Goal: Use online tool/utility: Utilize a website feature to perform a specific function

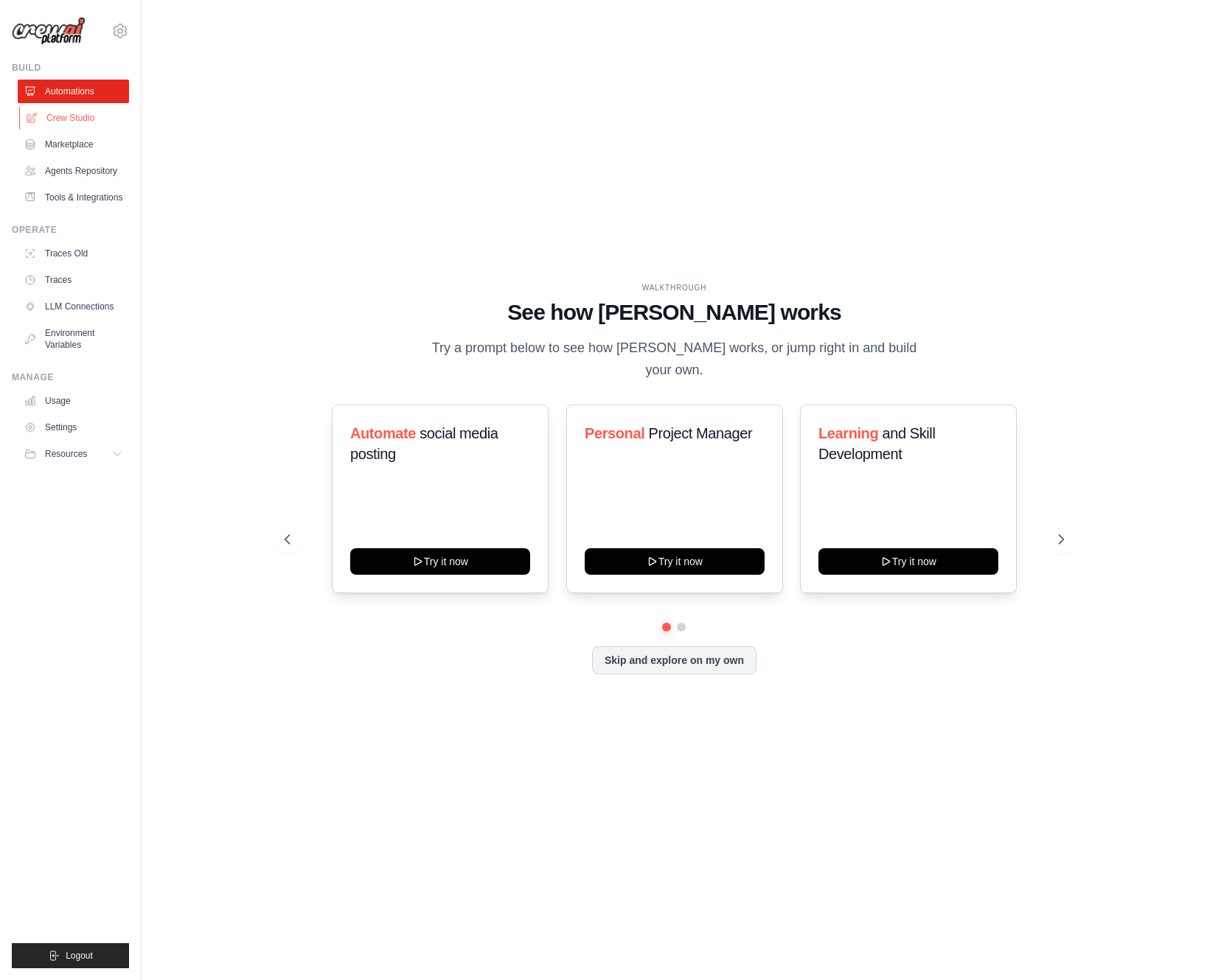
click at [100, 125] on link "Crew Studio" at bounding box center [75, 118] width 111 height 23
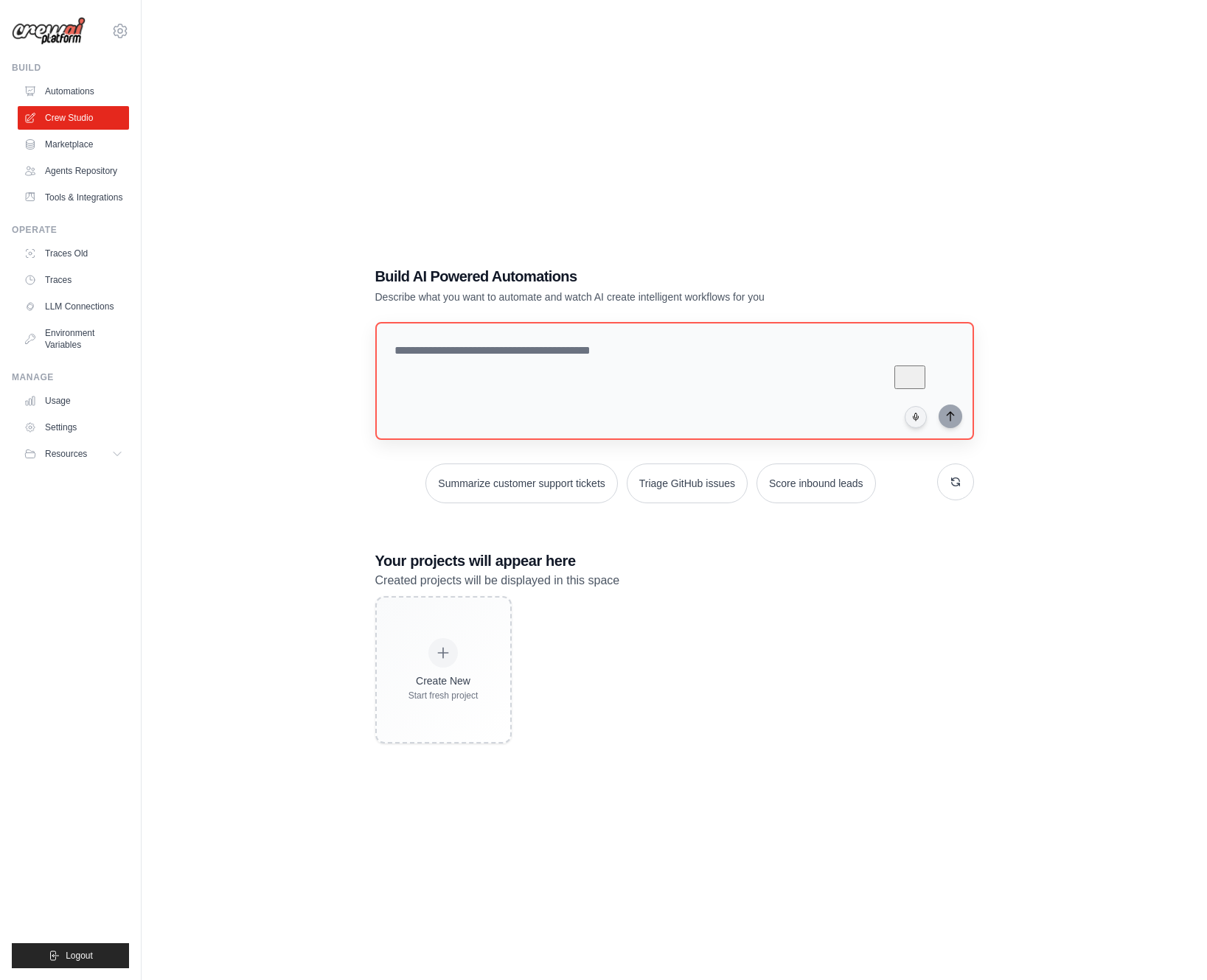
click at [447, 350] on textarea "To enrich screen reader interactions, please activate Accessibility in Grammarl…" at bounding box center [675, 381] width 599 height 118
type textarea "**********"
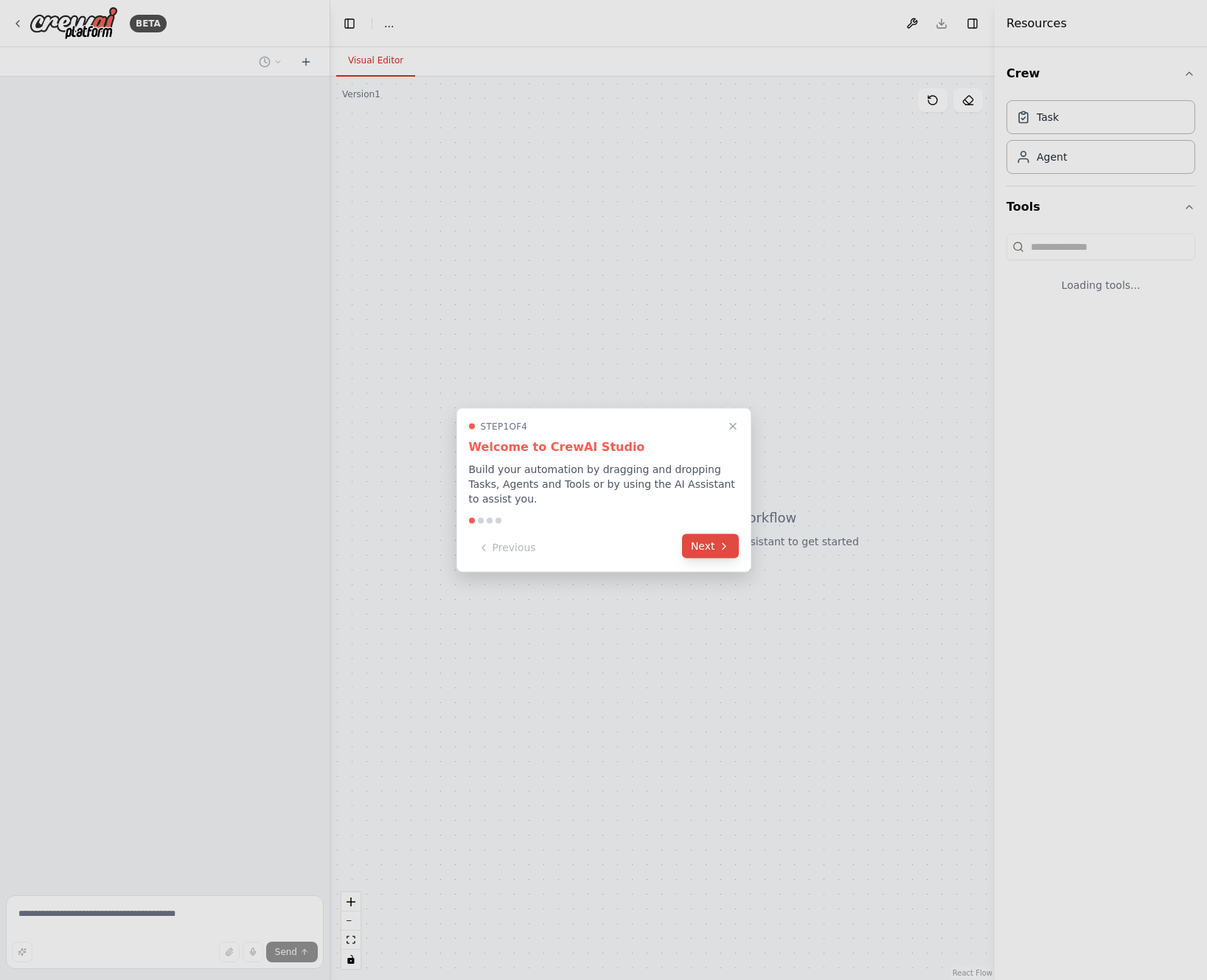
click at [702, 543] on button "Next" at bounding box center [710, 546] width 57 height 24
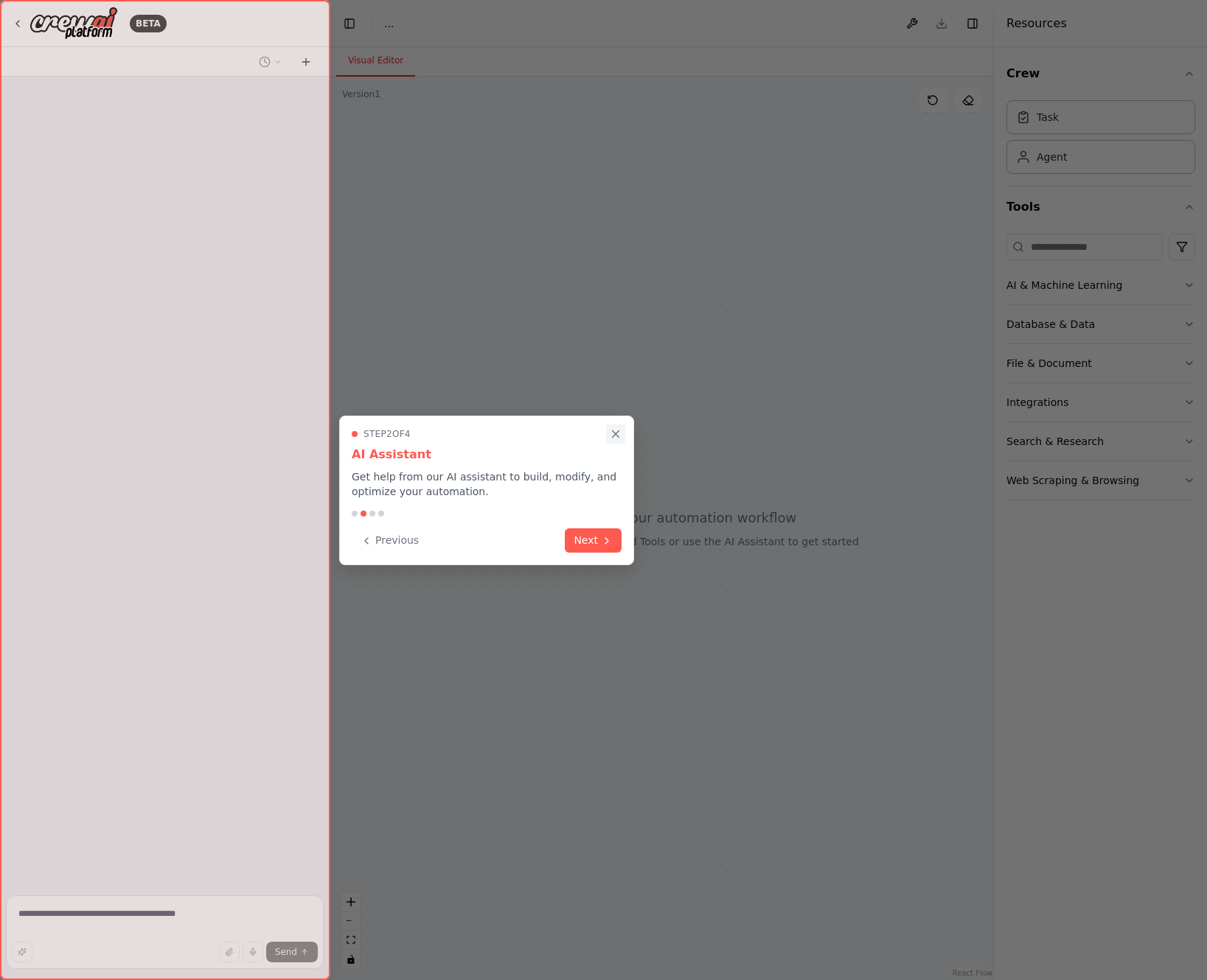
click at [624, 433] on button "Close walkthrough" at bounding box center [615, 434] width 20 height 20
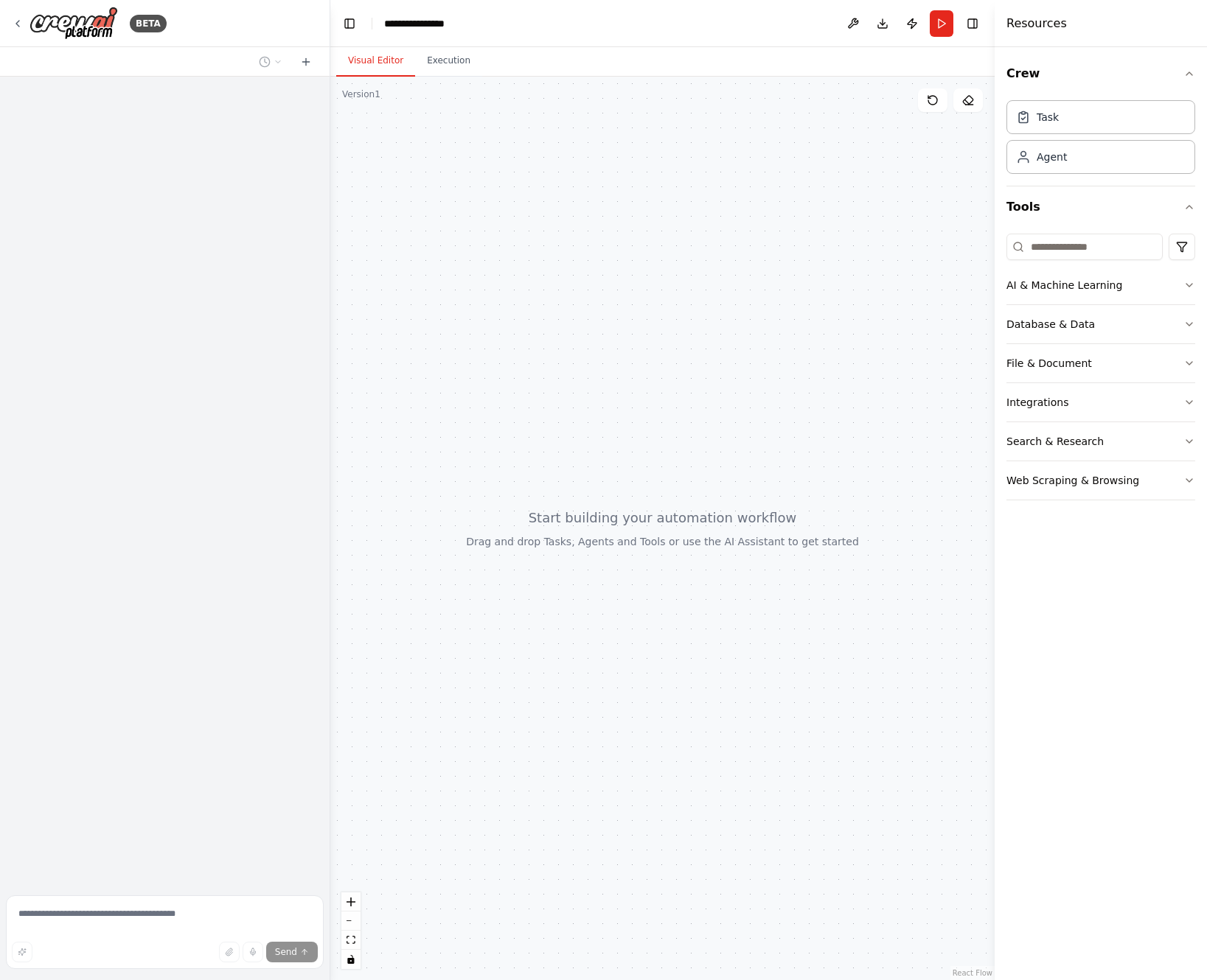
click at [858, 660] on div at bounding box center [662, 528] width 664 height 903
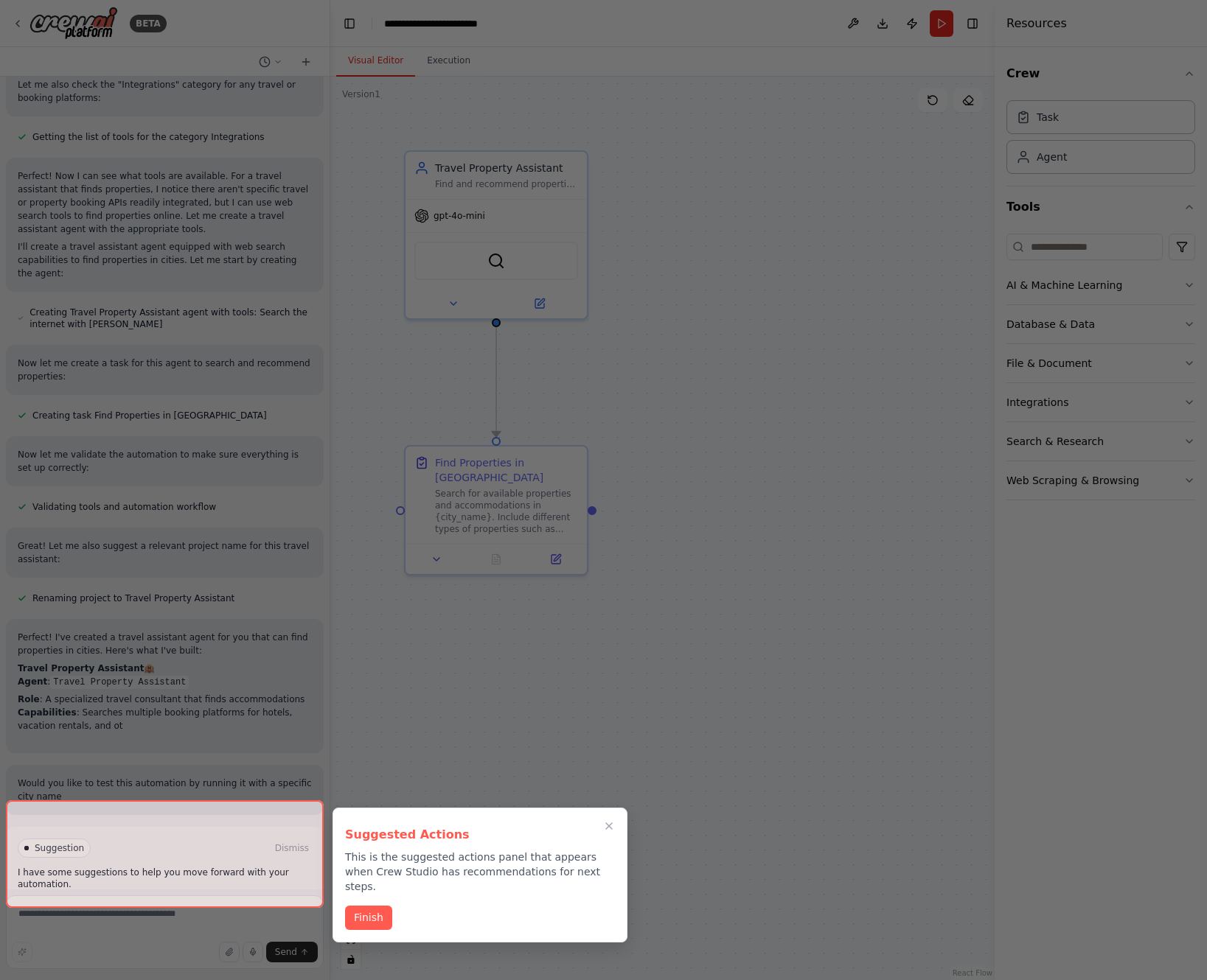
scroll to position [614, 0]
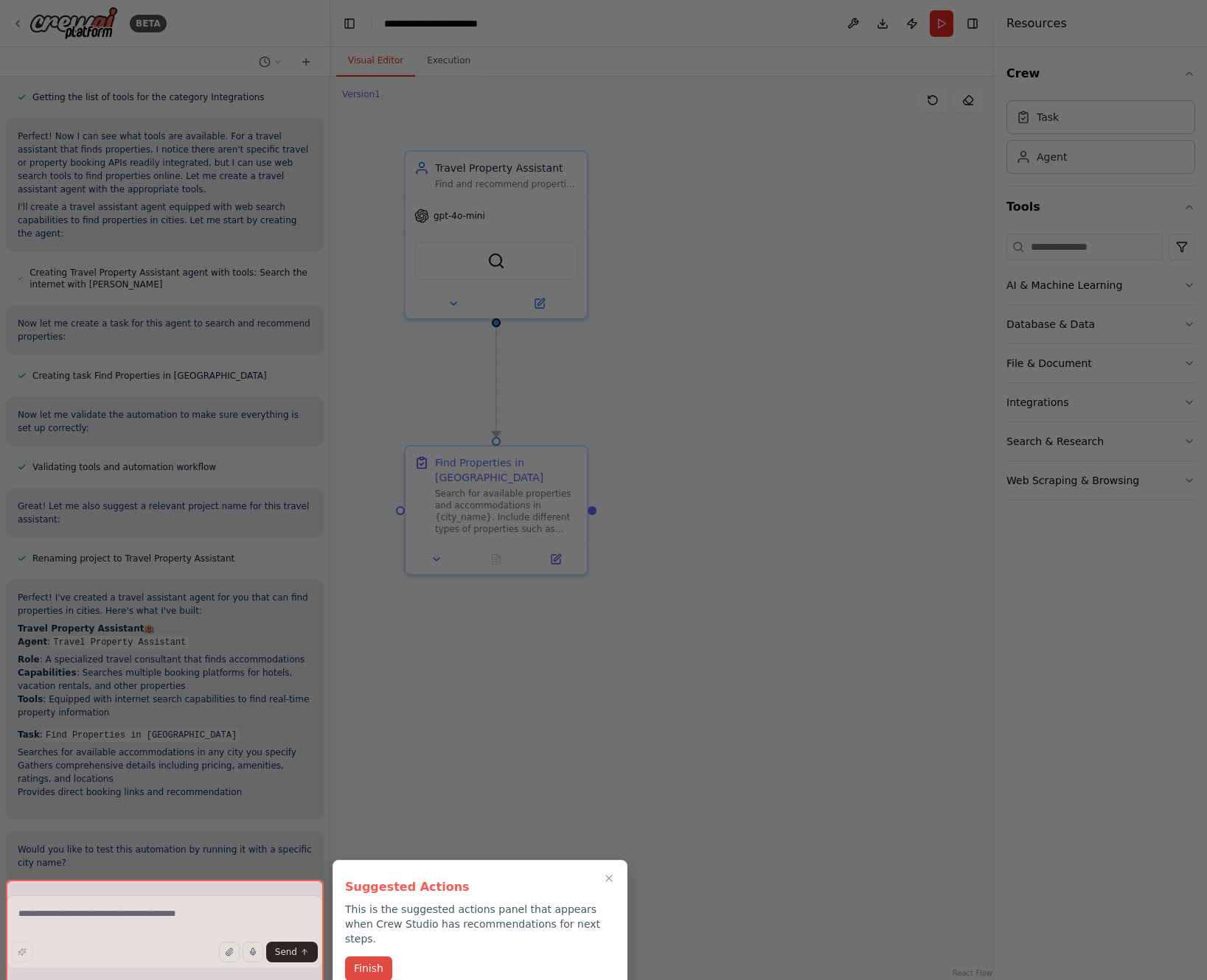
click at [389, 957] on button "Finish" at bounding box center [368, 968] width 47 height 24
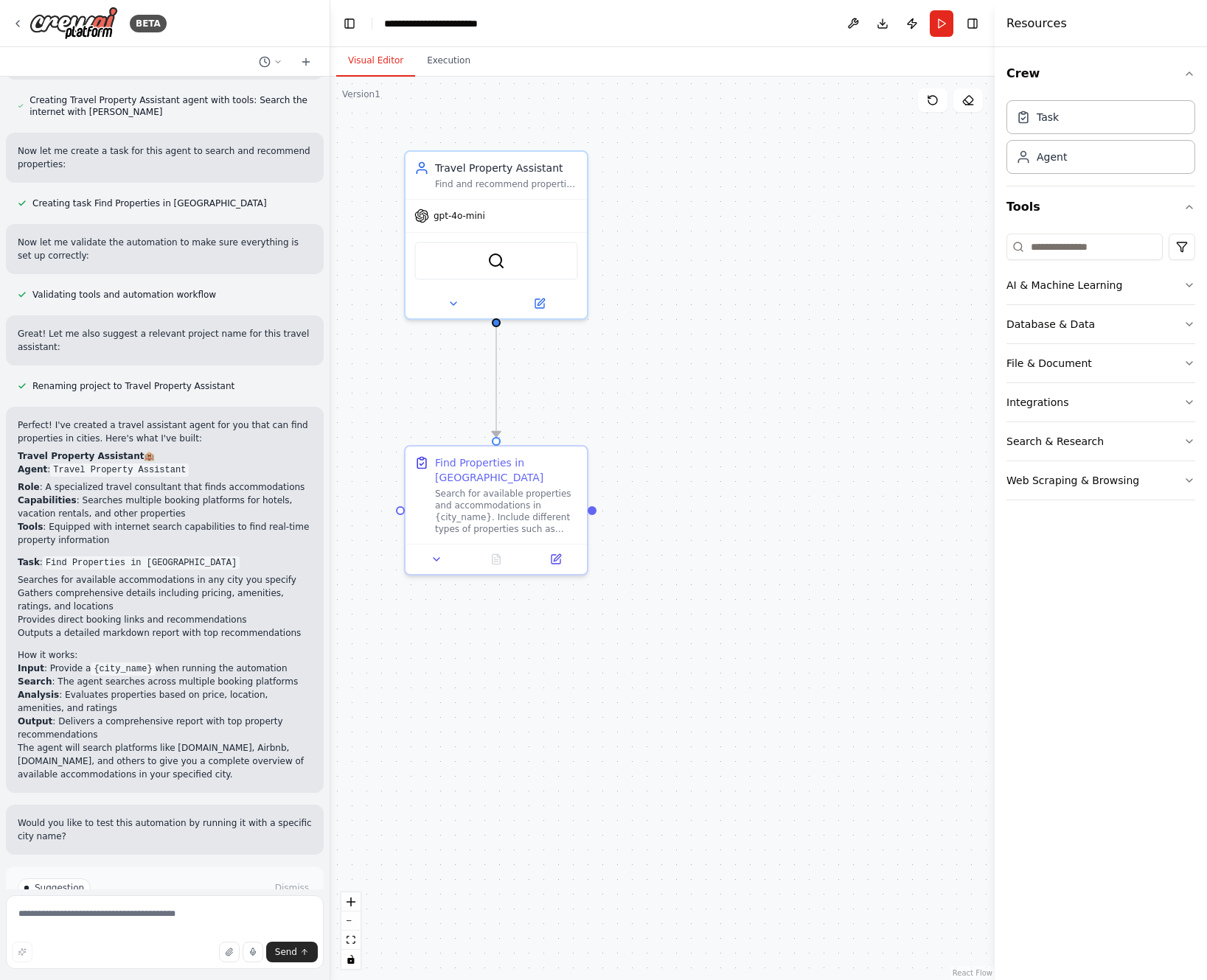
scroll to position [867, 0]
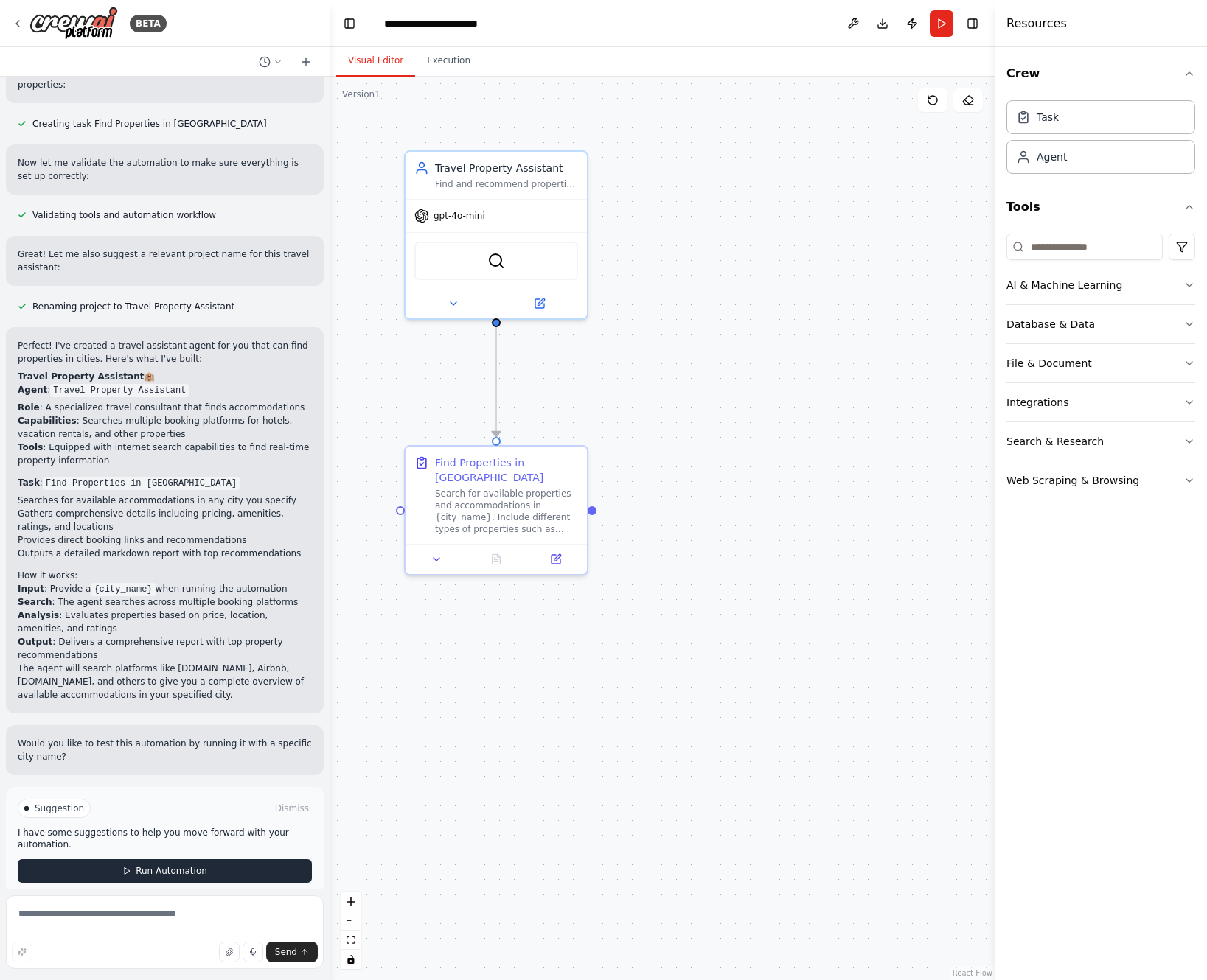
click at [121, 859] on button "Run Automation" at bounding box center [165, 871] width 294 height 23
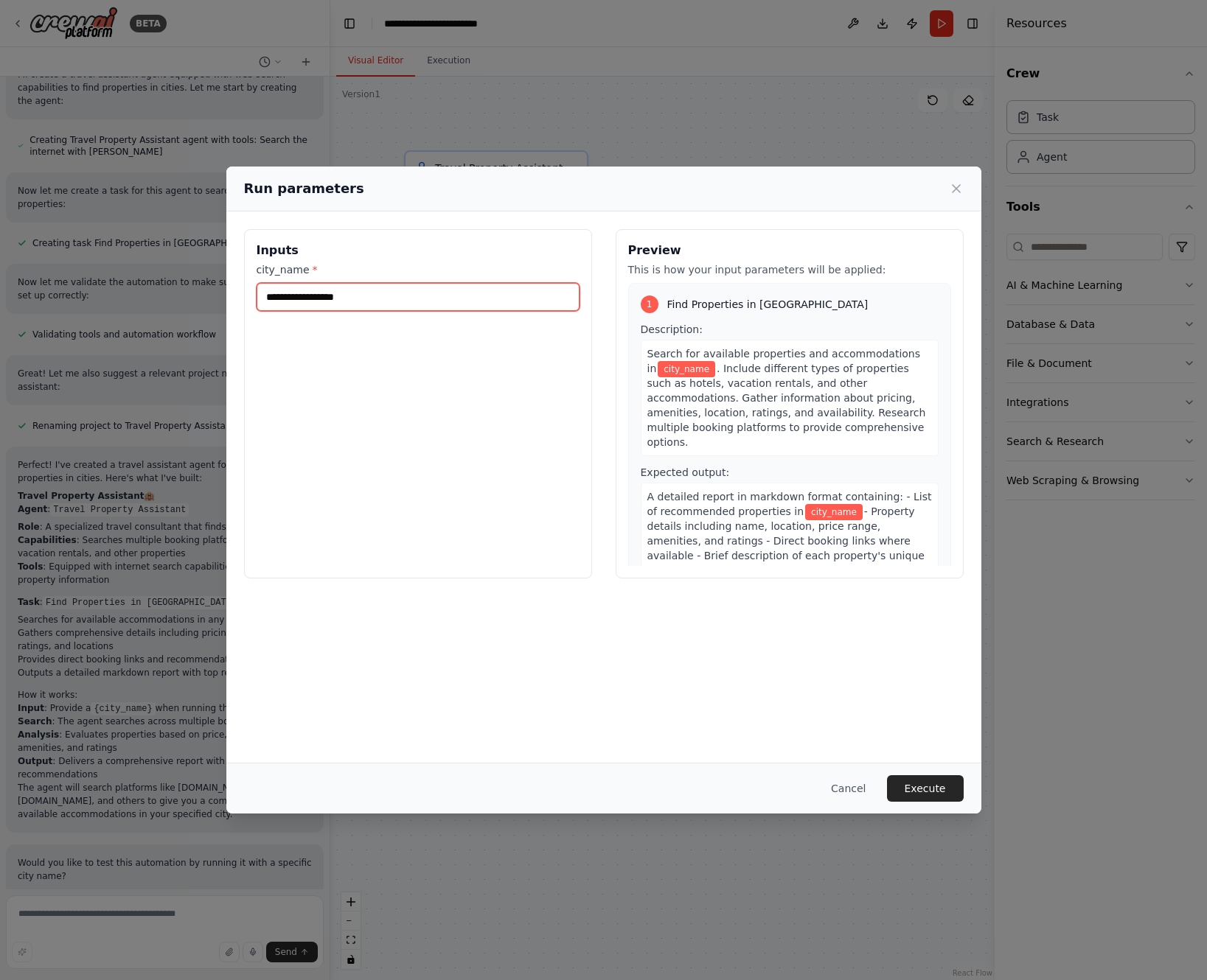
click at [304, 305] on input "city_name *" at bounding box center [417, 297] width 323 height 28
type input "******"
click at [932, 794] on button "Execute" at bounding box center [925, 789] width 77 height 27
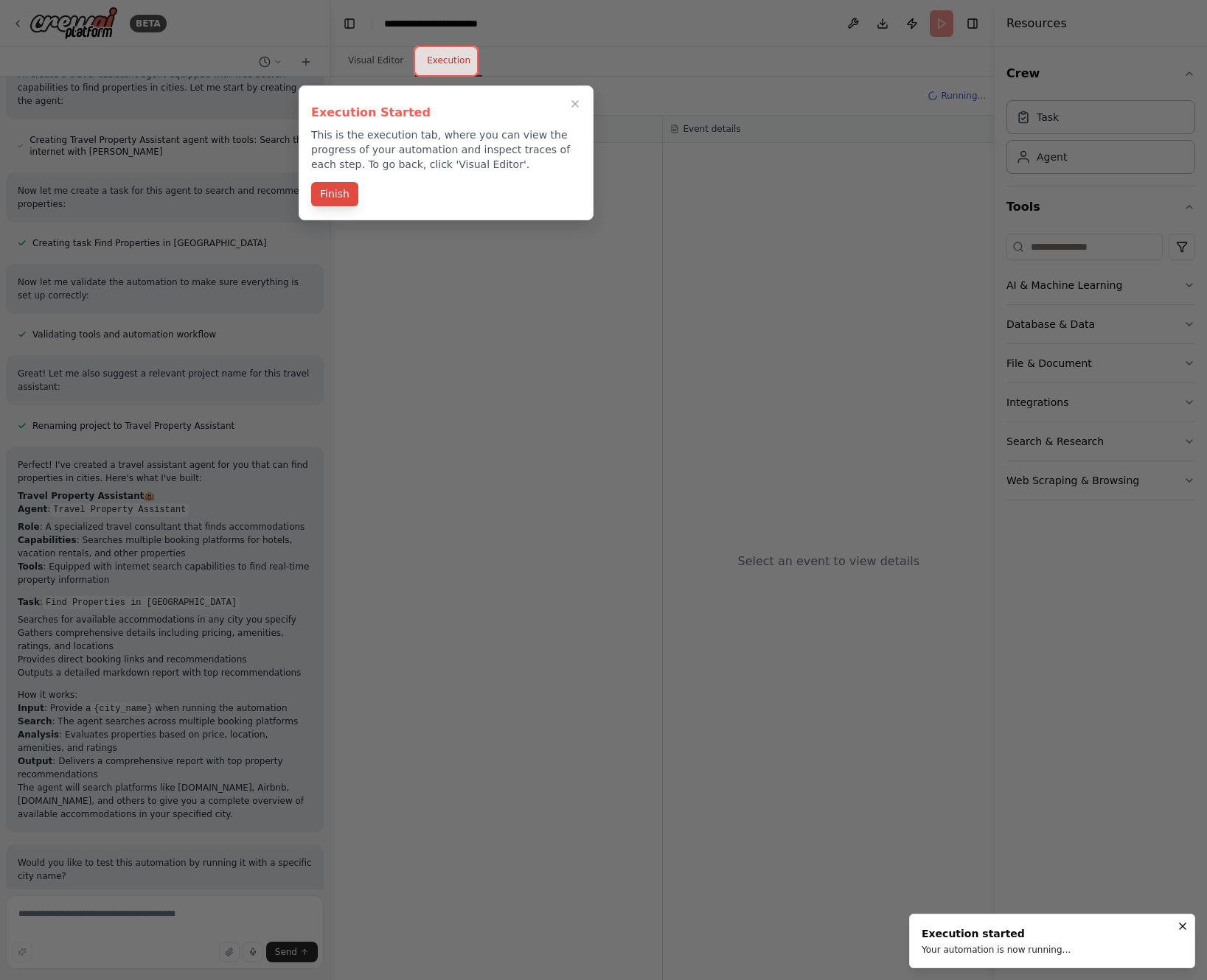
click at [332, 195] on button "Finish" at bounding box center [335, 194] width 47 height 24
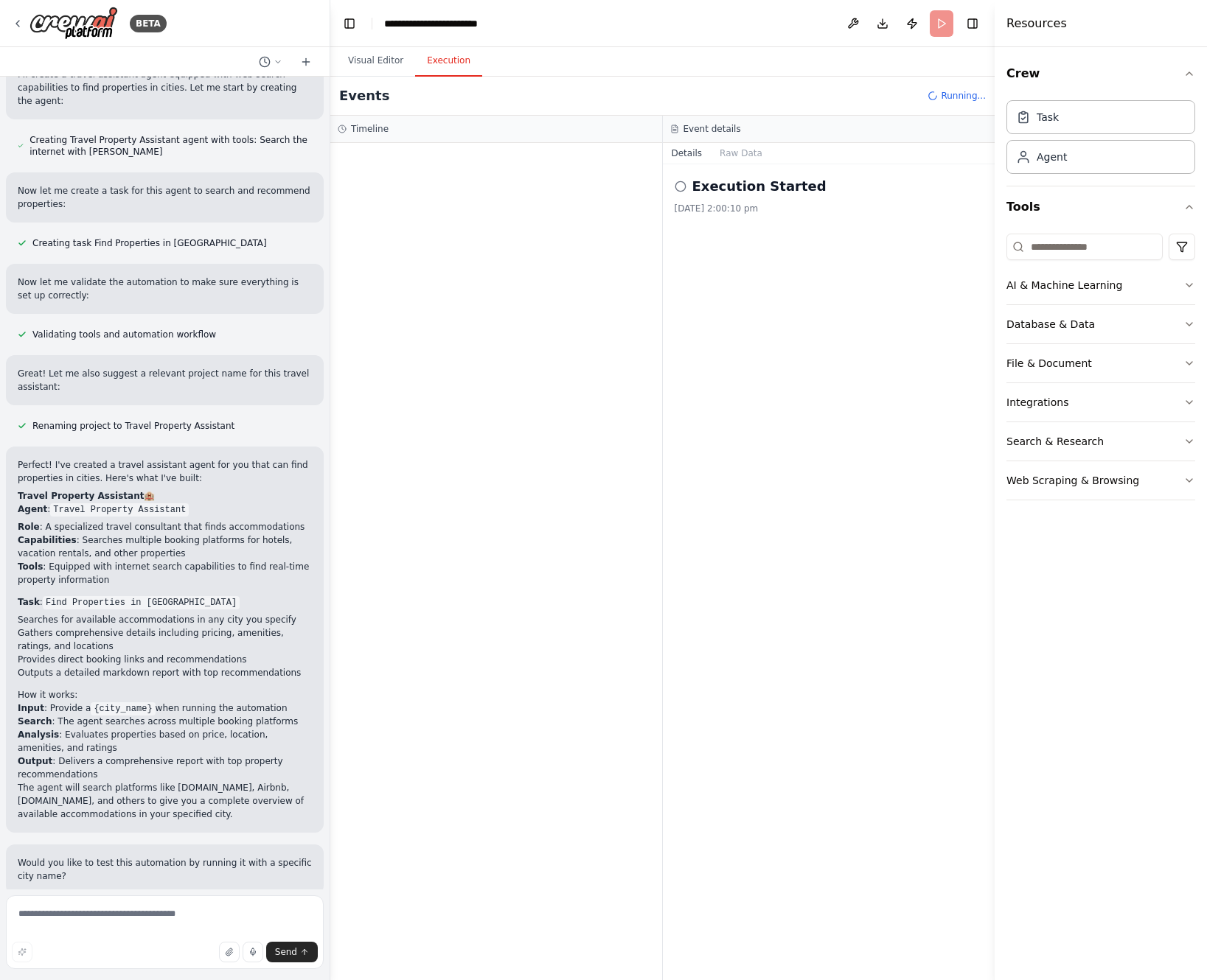
click at [681, 188] on icon at bounding box center [680, 186] width 12 height 12
click at [555, 195] on div at bounding box center [496, 561] width 331 height 837
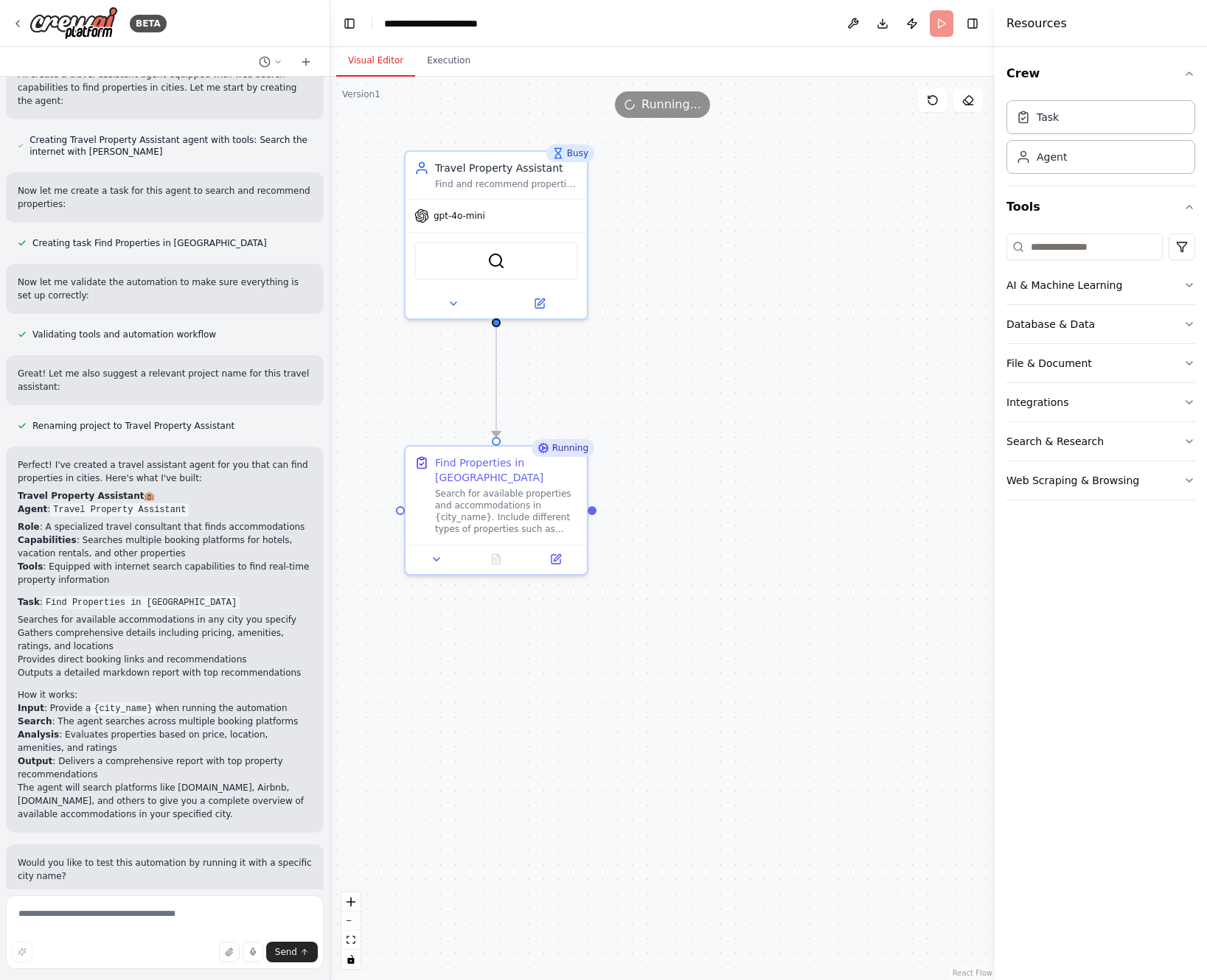
click at [368, 57] on button "Visual Editor" at bounding box center [375, 61] width 79 height 31
click at [462, 55] on button "Execution" at bounding box center [449, 61] width 67 height 31
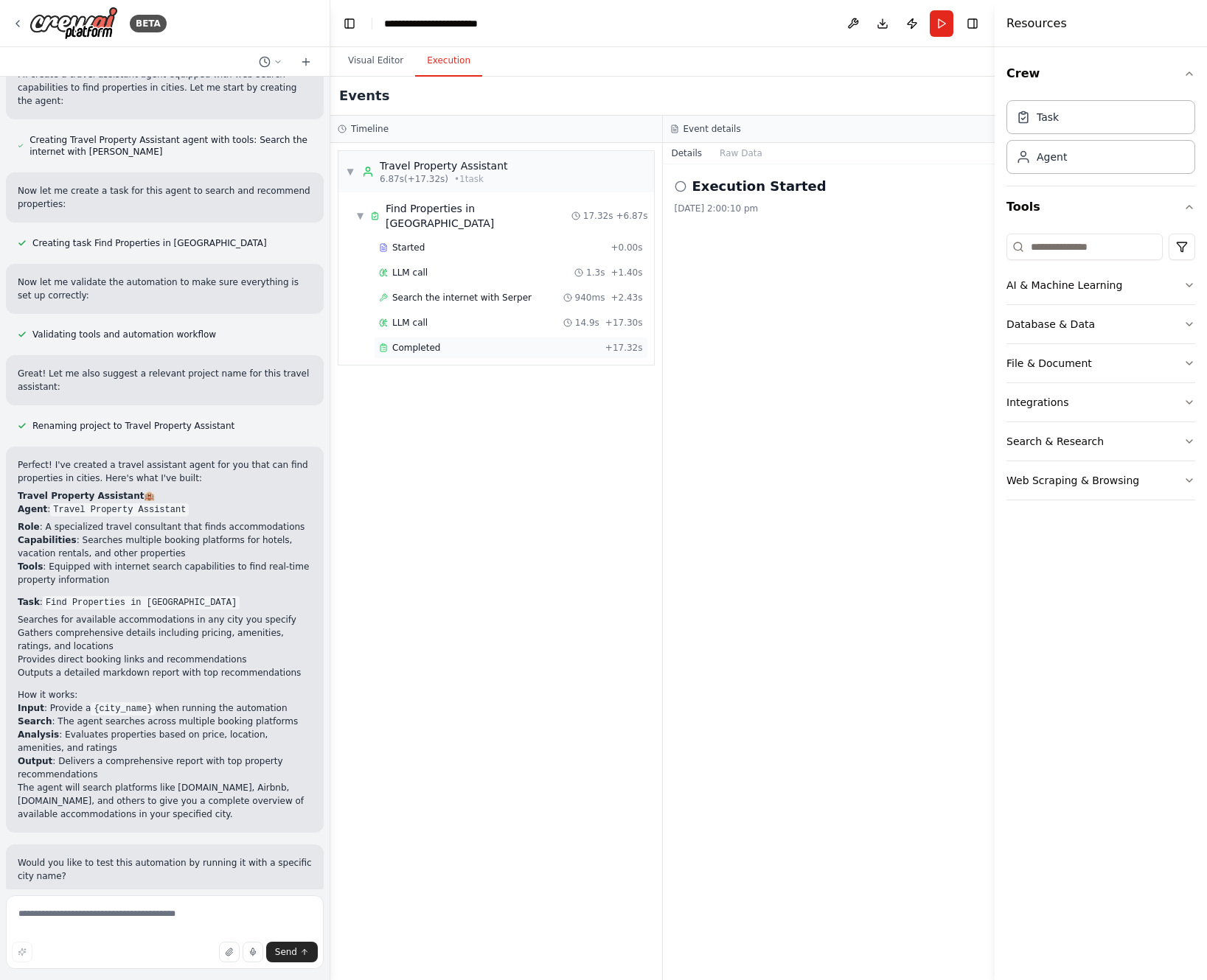
click at [433, 342] on span "Completed" at bounding box center [416, 348] width 48 height 12
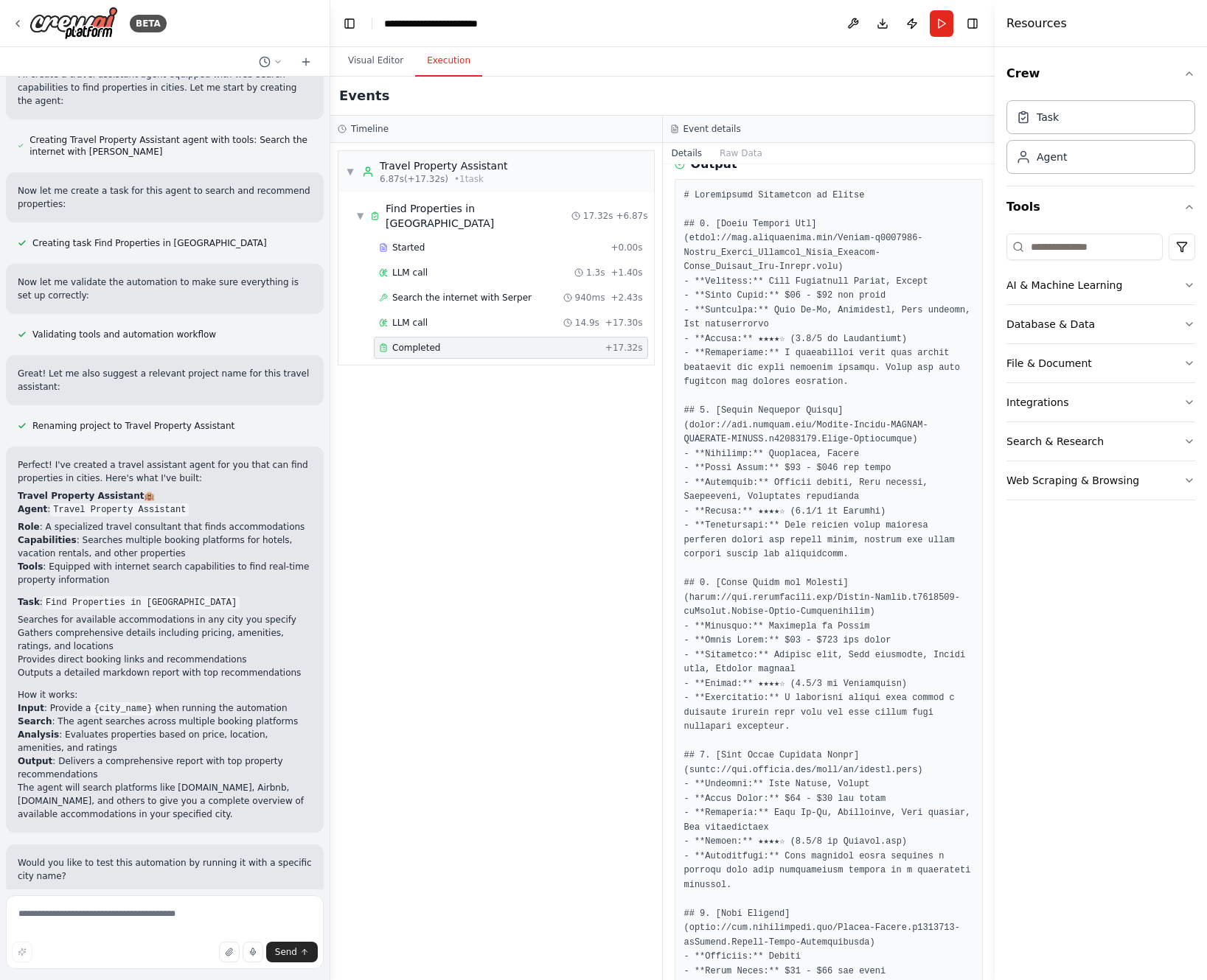
scroll to position [220, 0]
drag, startPoint x: 767, startPoint y: 270, endPoint x: 975, endPoint y: 270, distance: 208.0
click at [975, 270] on div at bounding box center [829, 716] width 309 height 1068
copy pre "Near Augharnath Mandir, Meerut"
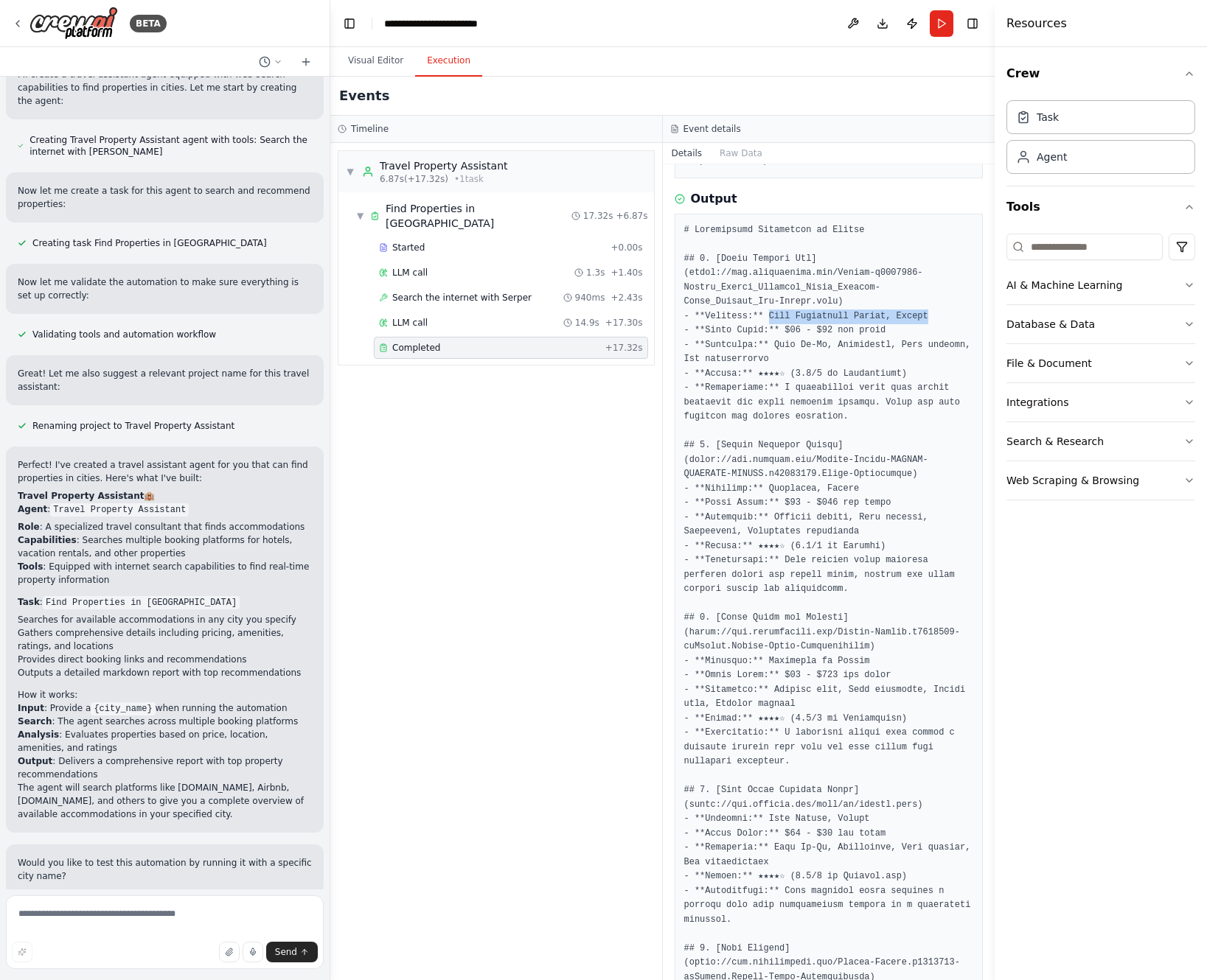
scroll to position [188, 0]
drag, startPoint x: 720, startPoint y: 258, endPoint x: 812, endPoint y: 259, distance: 92.0
click at [812, 259] on pre at bounding box center [829, 749] width 290 height 1050
drag, startPoint x: 822, startPoint y: 258, endPoint x: 836, endPoint y: 283, distance: 28.7
click at [836, 284] on pre at bounding box center [829, 749] width 290 height 1050
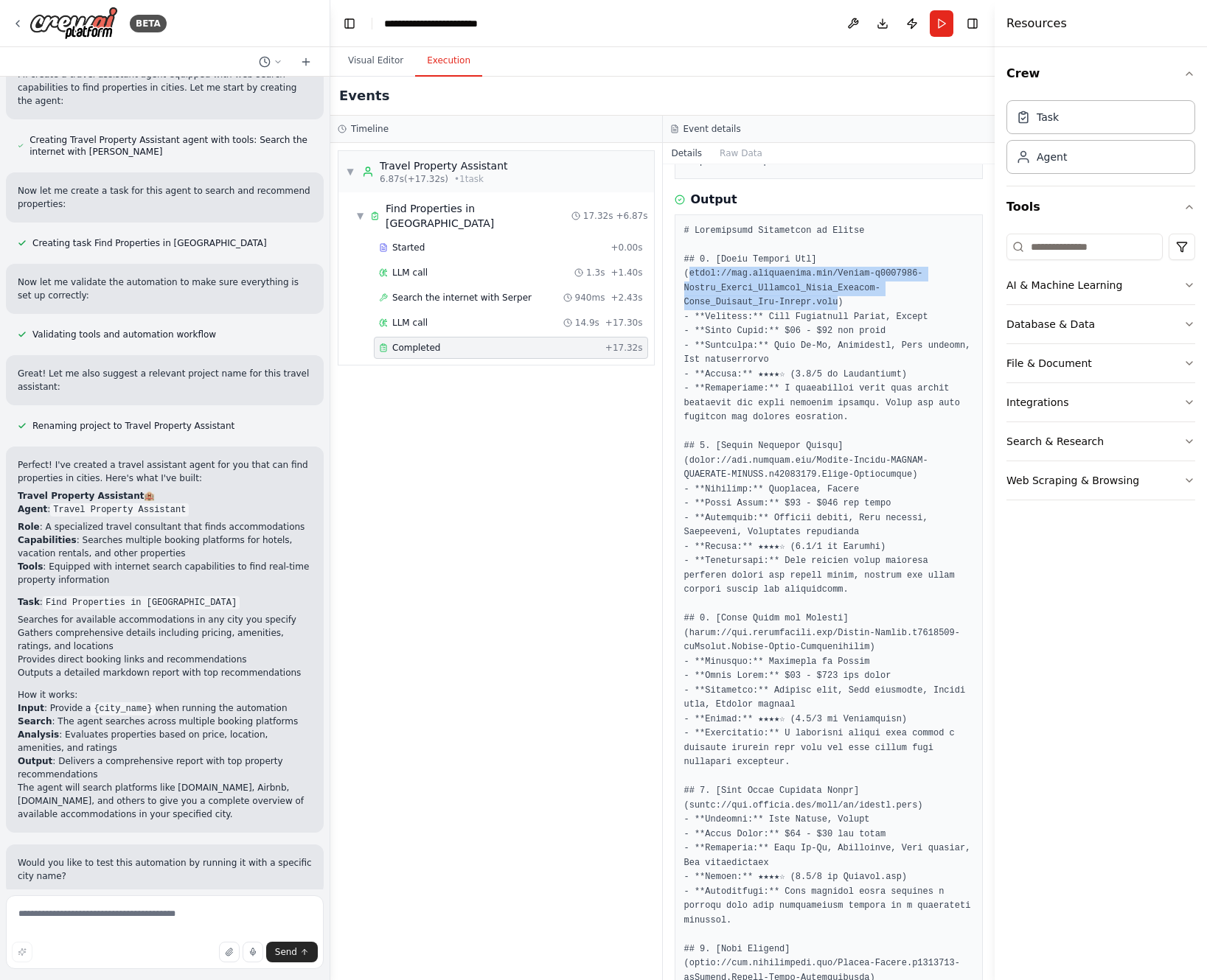
copy pre "https://www.tripadvisor.com/Hotels-g1162496-Meerut_Meerut_District_Uttar_Prades…"
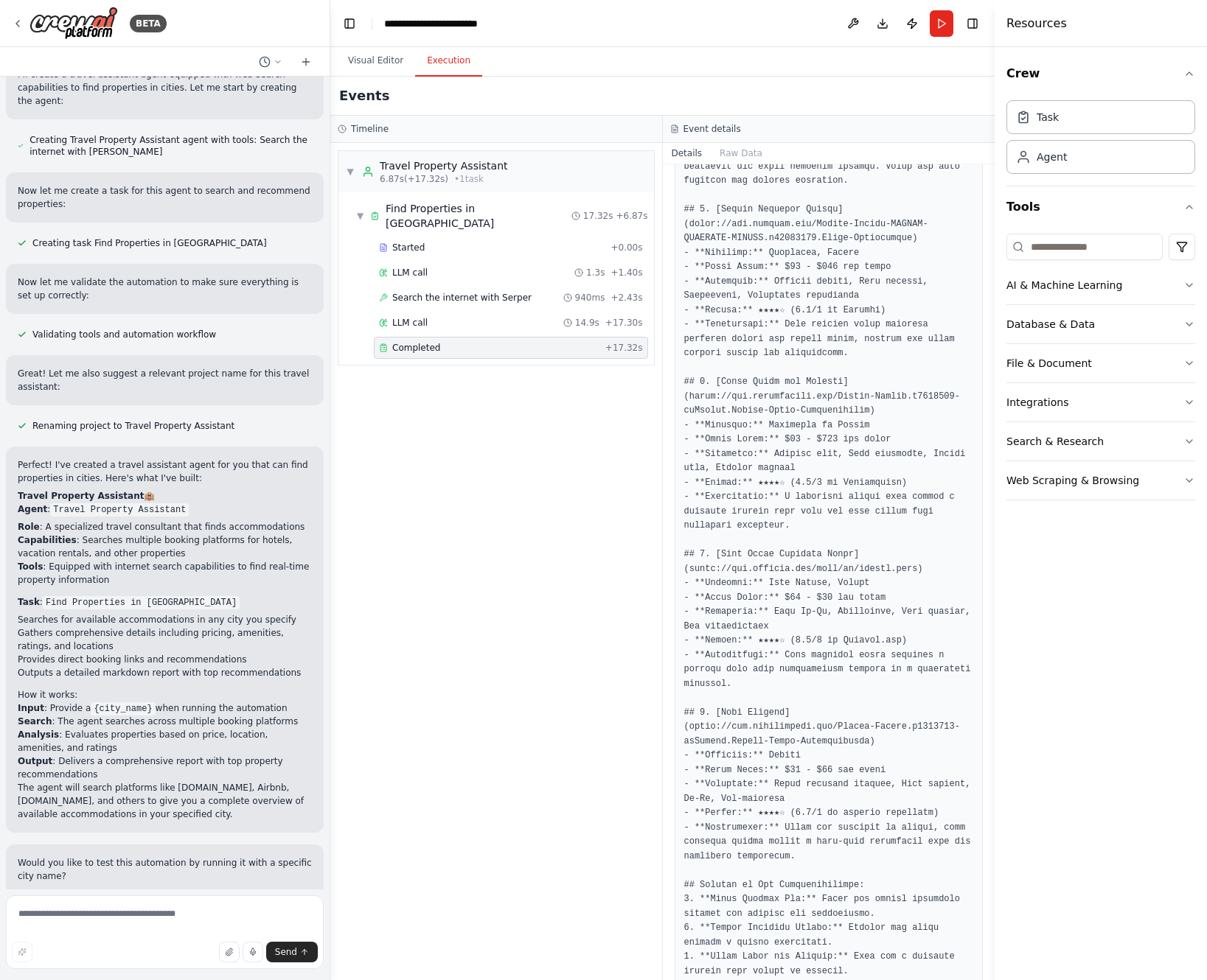
scroll to position [499, 0]
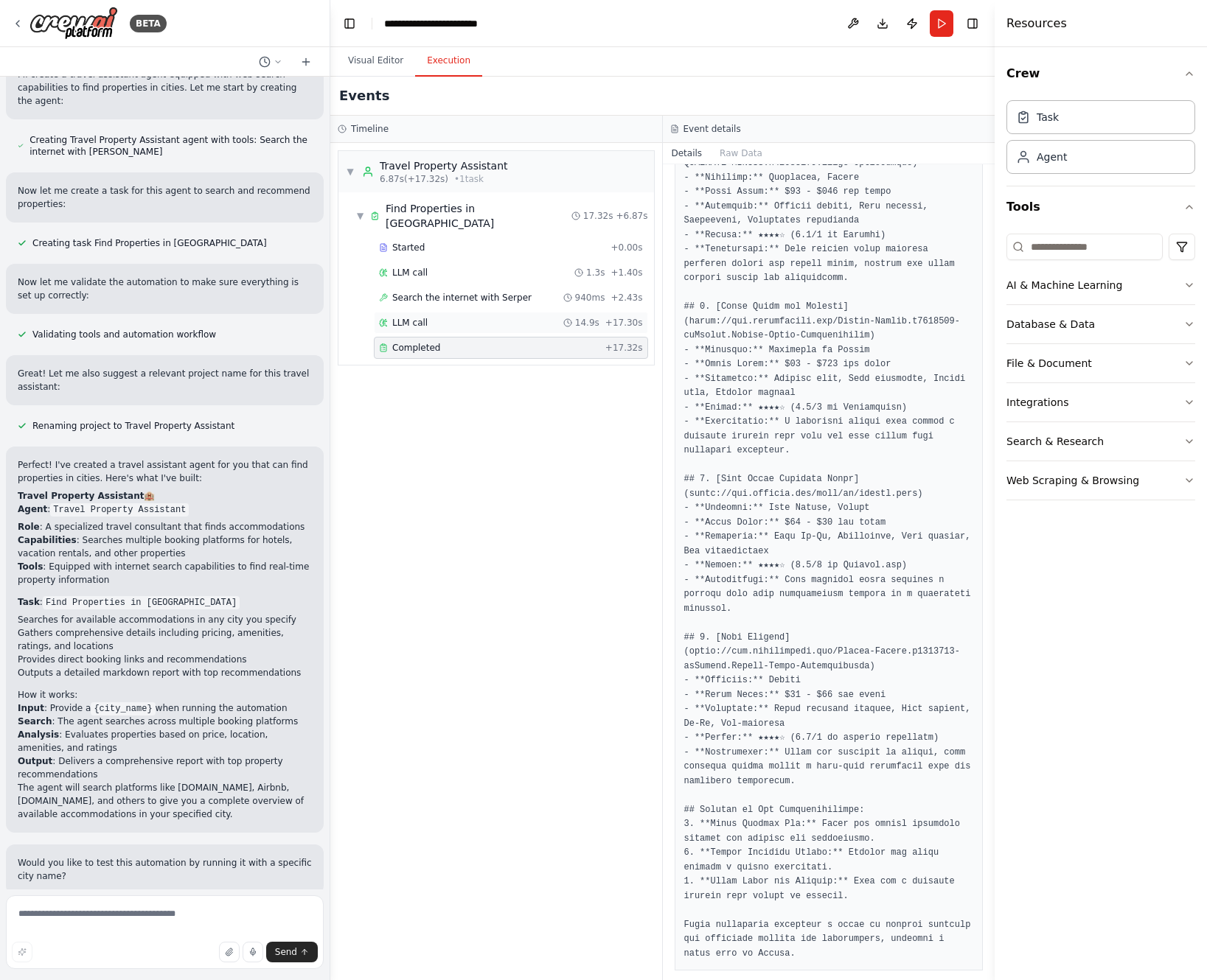
click at [417, 315] on div "LLM call 14.9s + 17.30s" at bounding box center [510, 323] width 274 height 22
